Goal: Information Seeking & Learning: Find specific fact

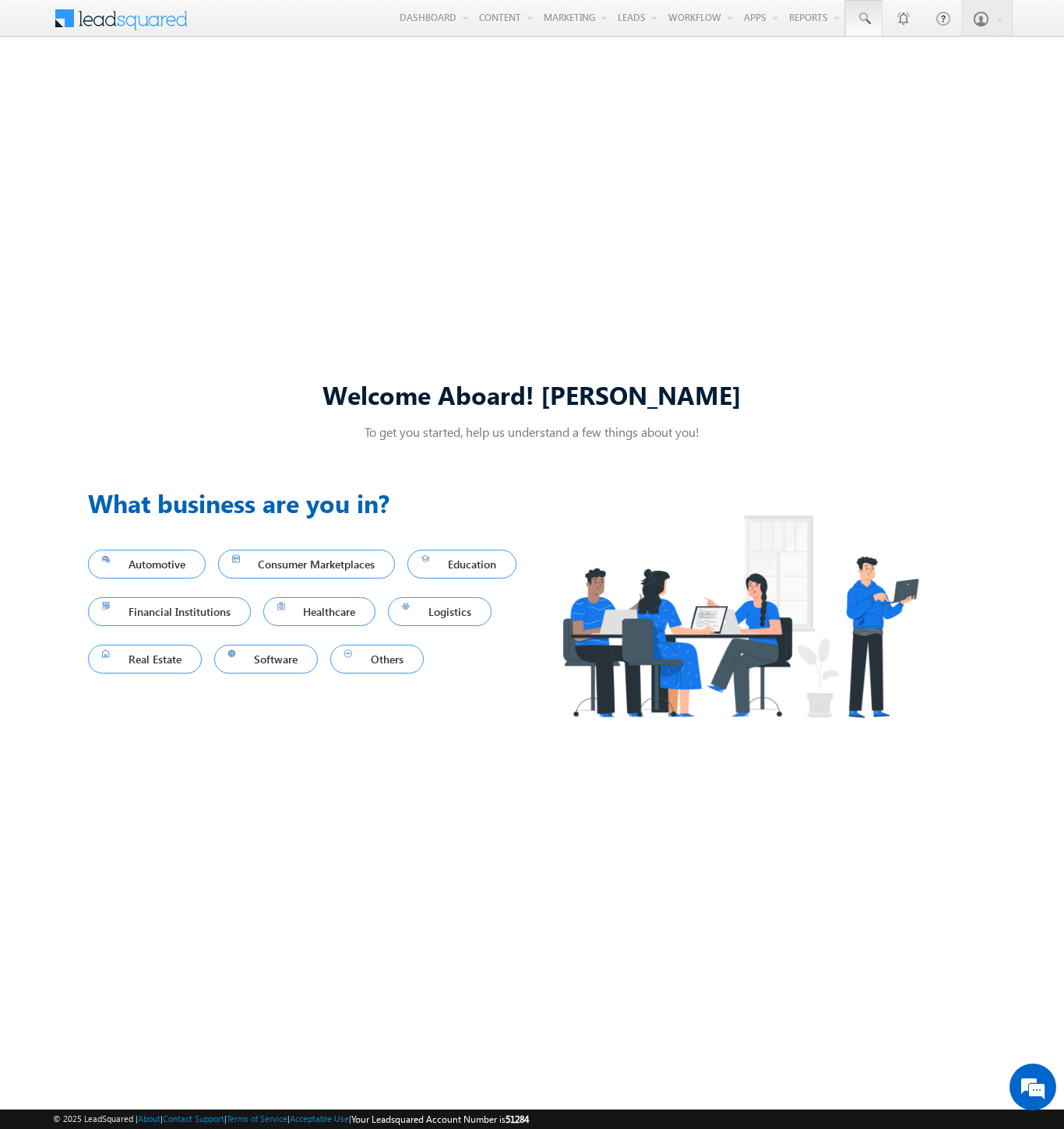
click at [863, 19] on span at bounding box center [864, 19] width 16 height 16
type input "8997678795"
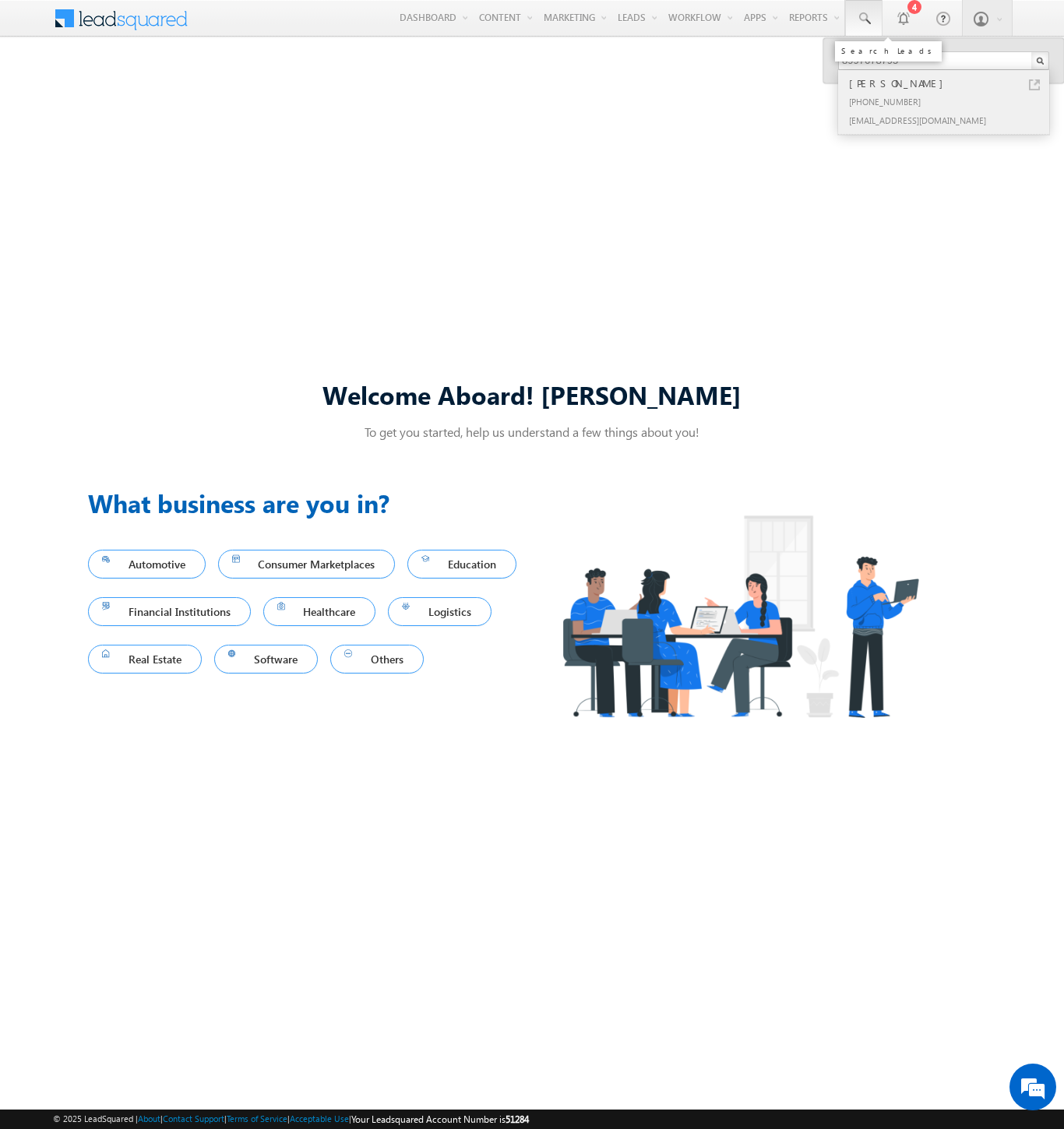
click at [950, 84] on div "[PERSON_NAME]" at bounding box center [949, 83] width 208 height 17
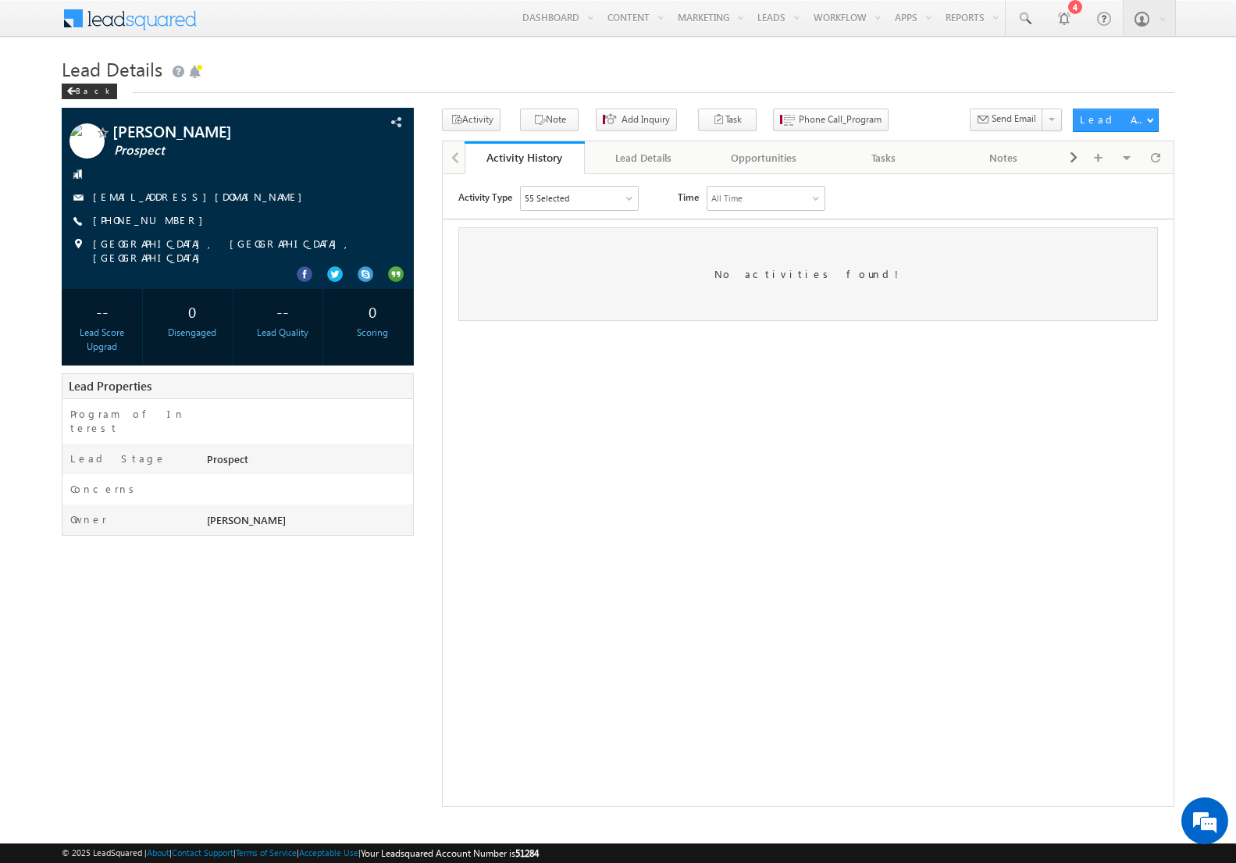
click at [389, 48] on body "Menu [PERSON_NAME] sudhe [DOMAIN_NAME] tty+s tg@up grad. com" at bounding box center [618, 403] width 1236 height 807
click at [150, 219] on span "[PHONE_NUMBER]" at bounding box center [152, 221] width 118 height 16
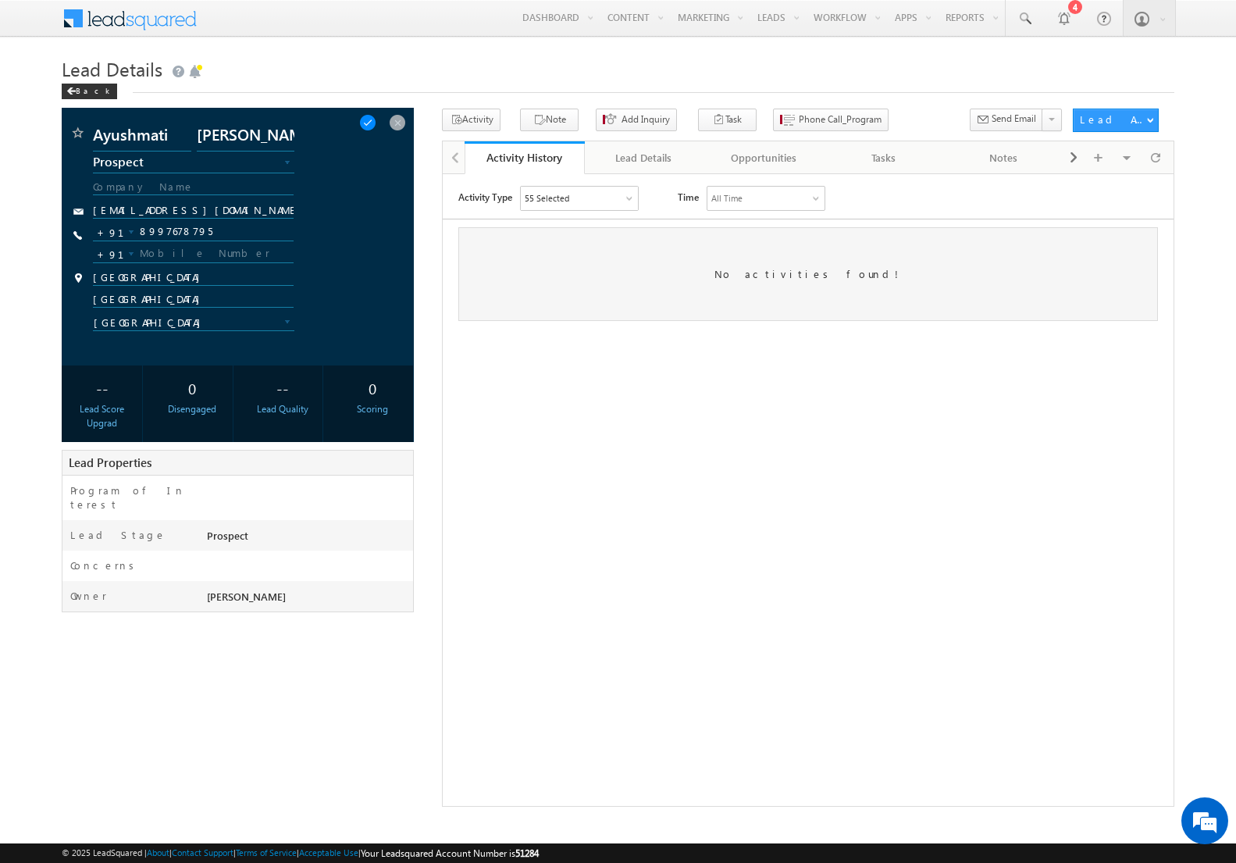
click at [376, 124] on span at bounding box center [367, 122] width 17 height 17
click at [399, 122] on span at bounding box center [397, 122] width 17 height 17
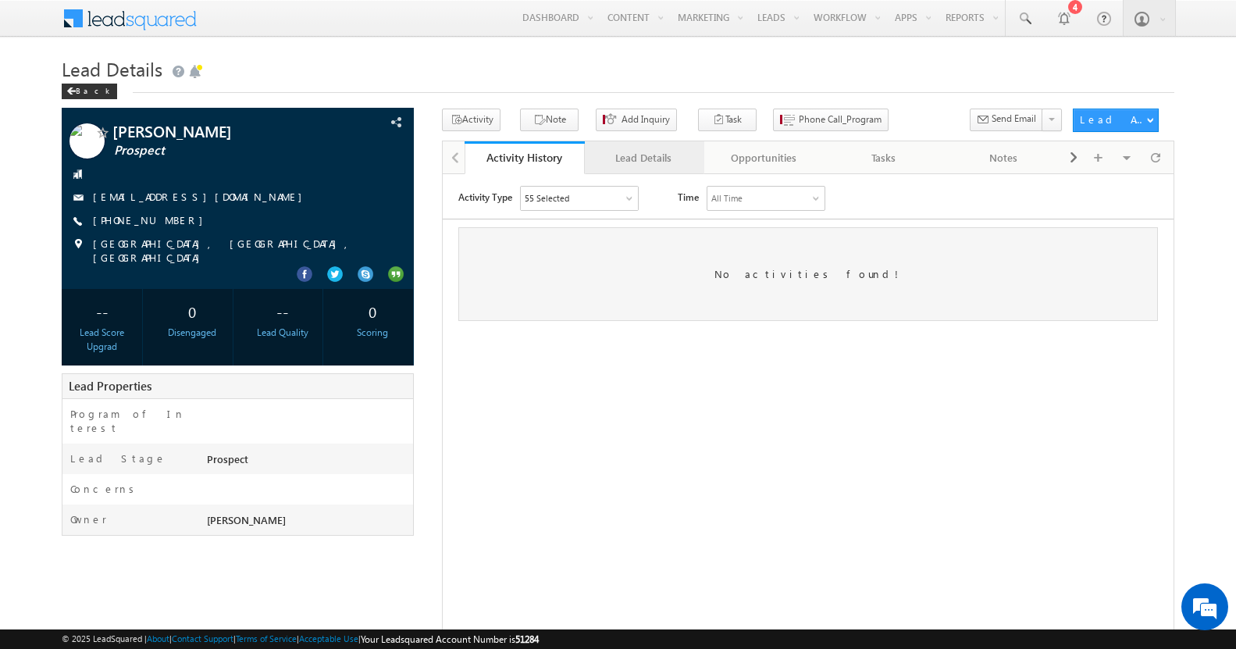
click at [643, 158] on div "Lead Details" at bounding box center [643, 157] width 93 height 19
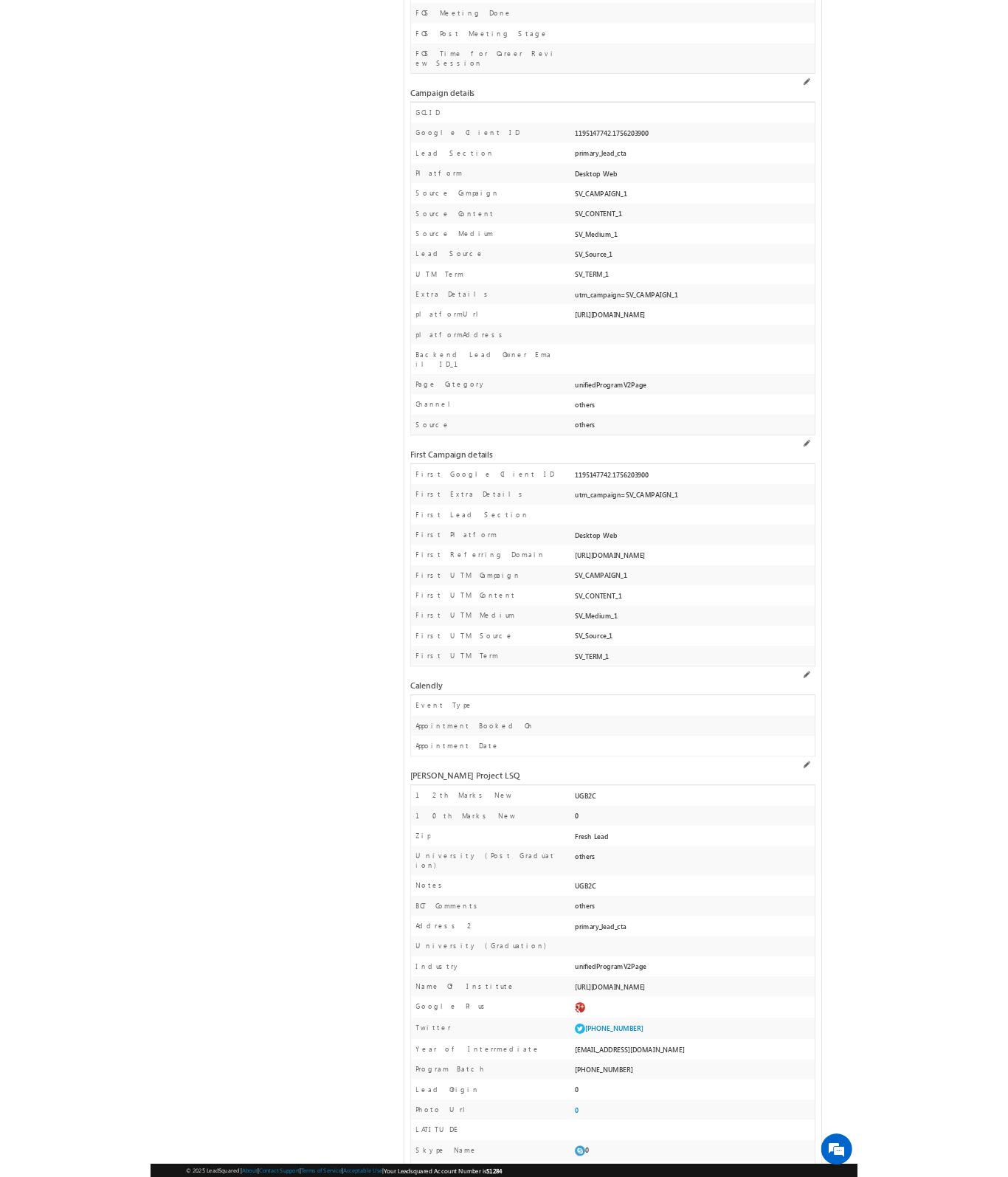
scroll to position [4169, 0]
